Goal: Navigation & Orientation: Find specific page/section

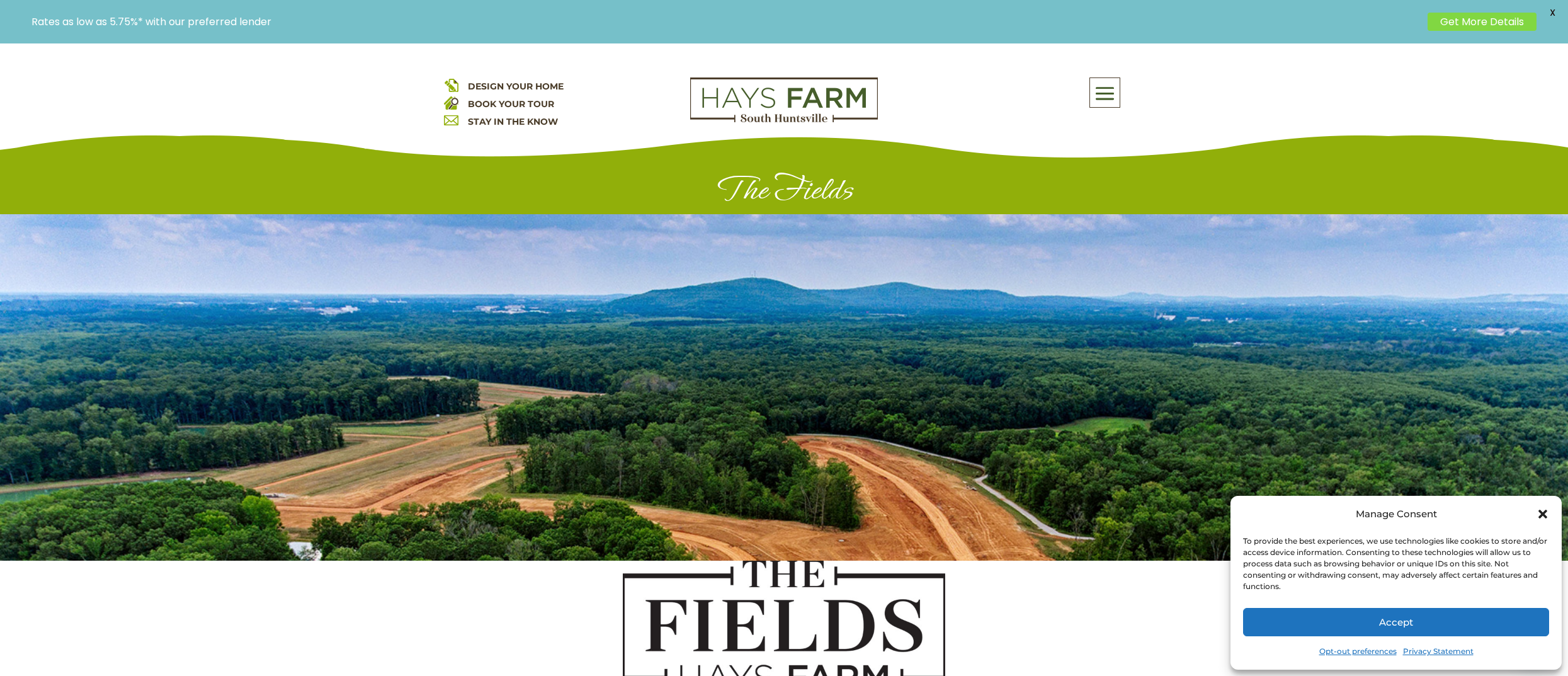
click at [1103, 101] on span at bounding box center [1105, 94] width 30 height 29
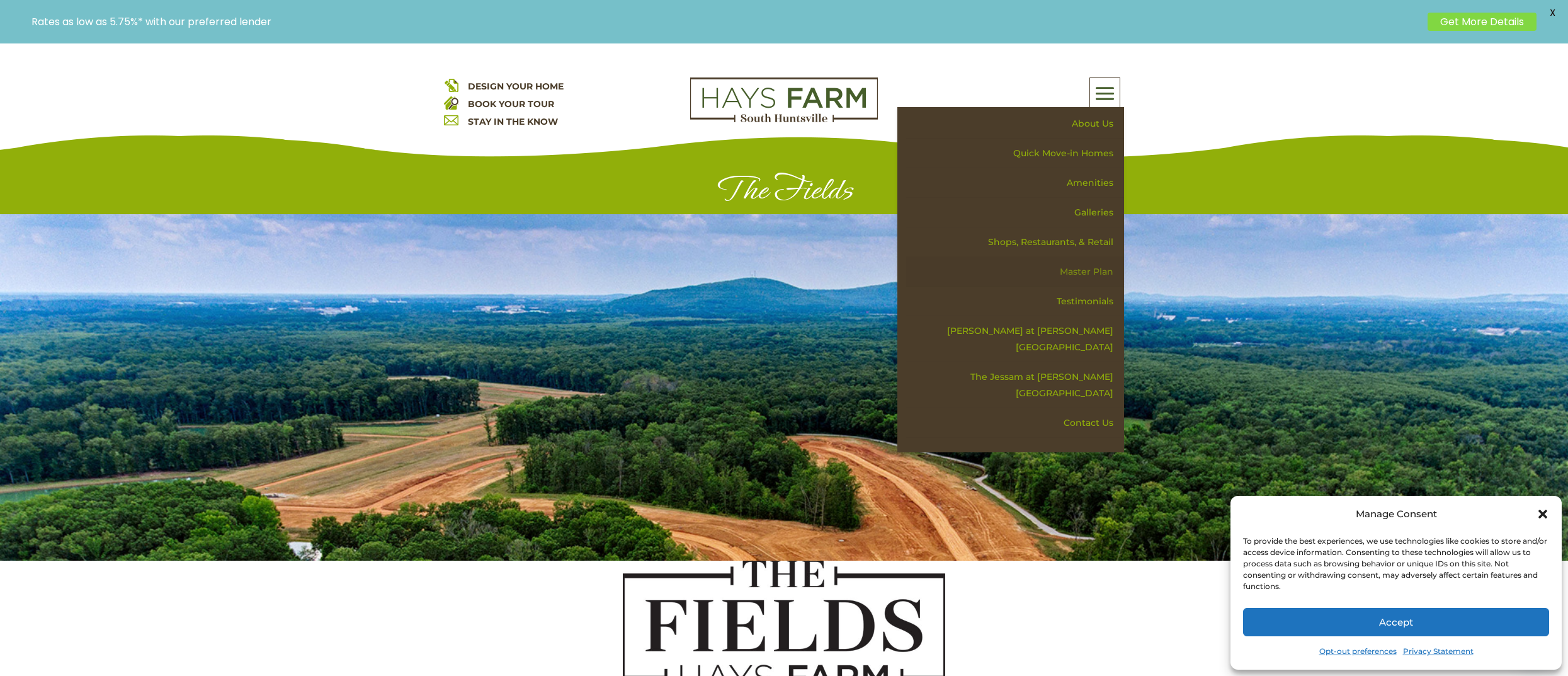
click at [1072, 271] on link "Master Plan" at bounding box center [1015, 272] width 218 height 30
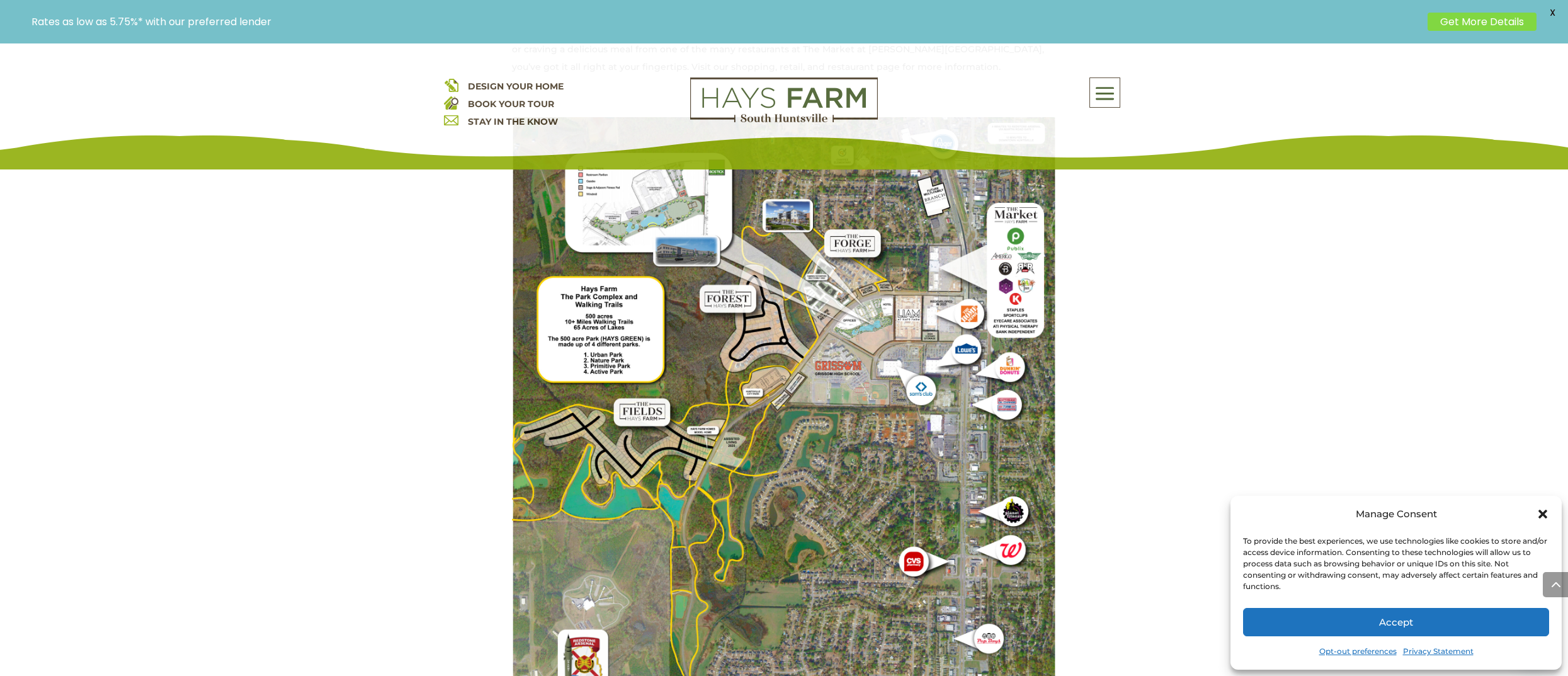
scroll to position [1071, 0]
click at [769, 327] on img at bounding box center [784, 480] width 544 height 725
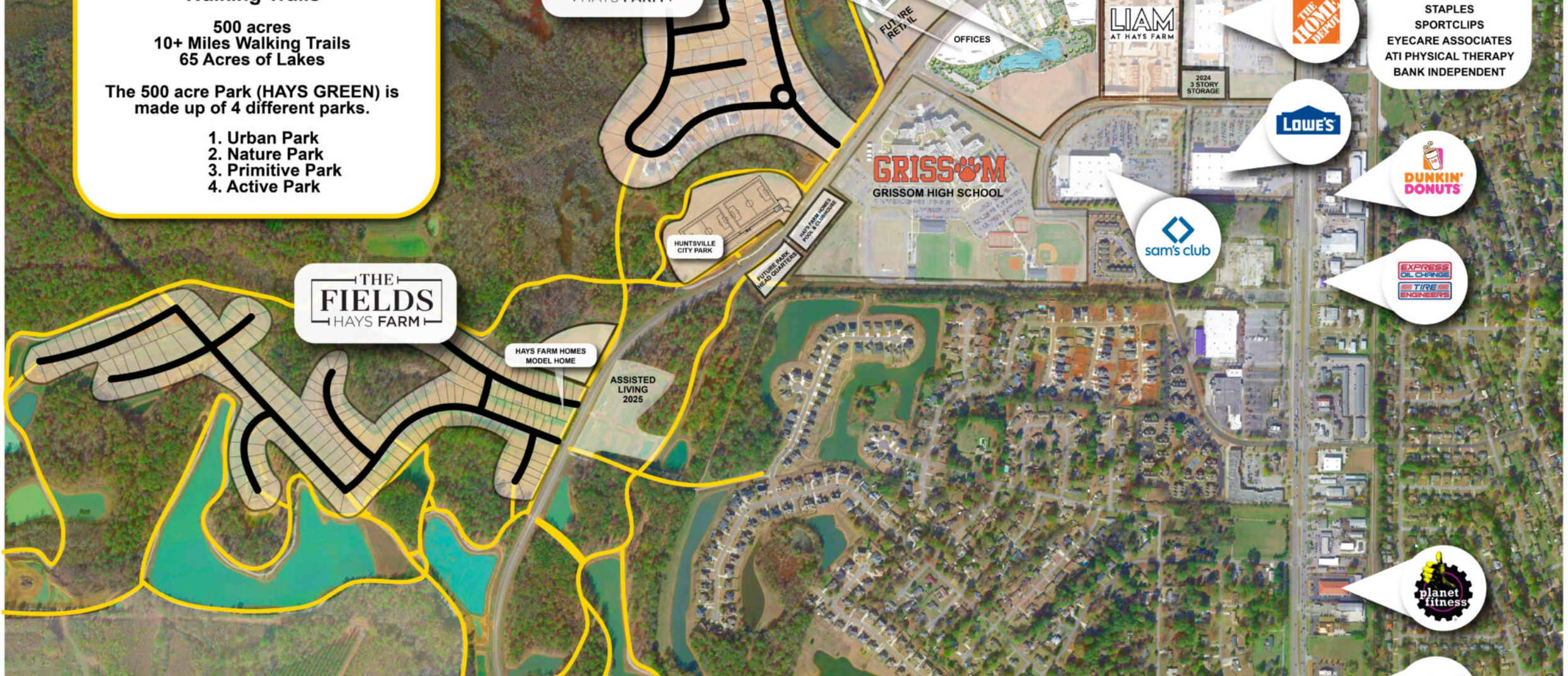
scroll to position [1128, 0]
